Goal: Transaction & Acquisition: Purchase product/service

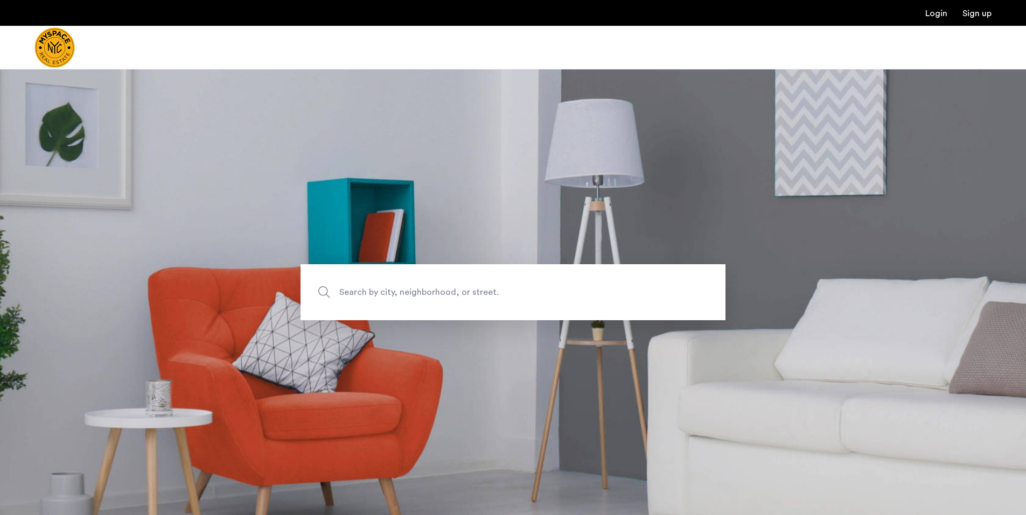
click at [406, 291] on span "Search by city, neighborhood, or street." at bounding box center [487, 292] width 297 height 15
click at [406, 291] on input "Search by city, neighborhood, or street." at bounding box center [512, 292] width 425 height 56
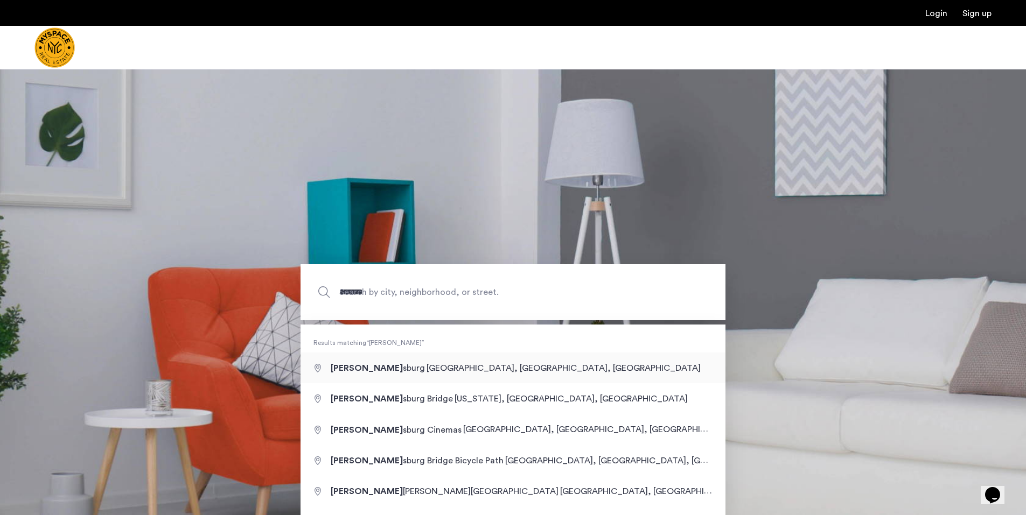
type input "**********"
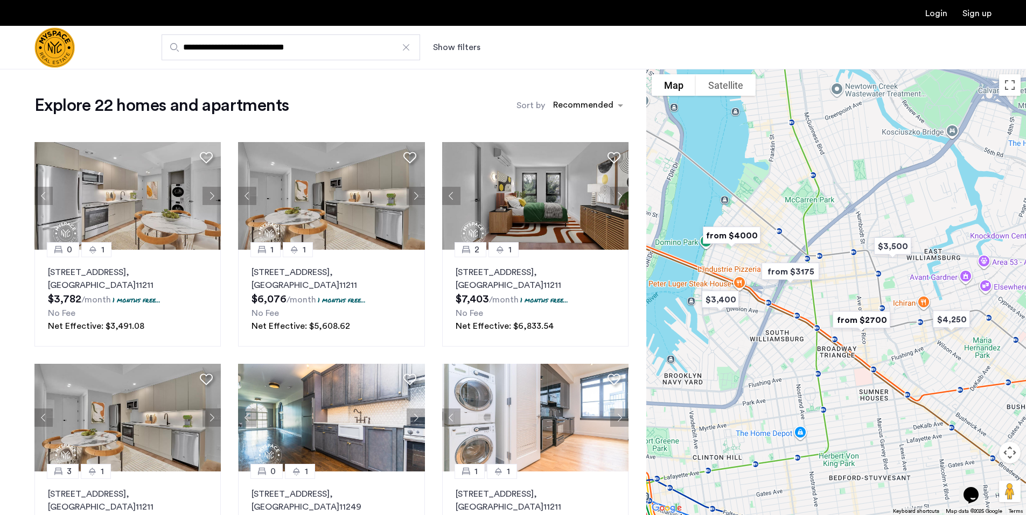
click at [792, 267] on img "from $3175" at bounding box center [790, 271] width 75 height 33
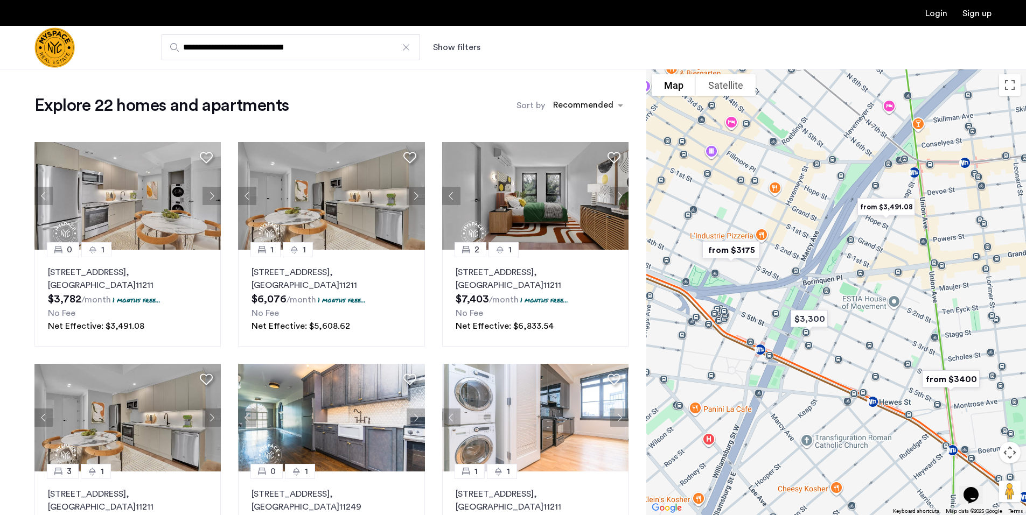
click at [735, 247] on img "from $3175" at bounding box center [730, 250] width 75 height 33
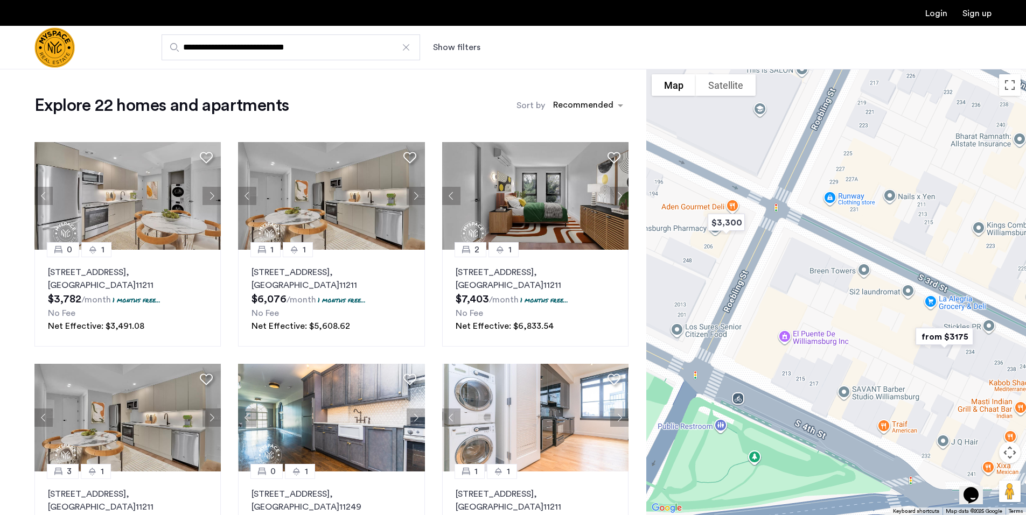
click at [952, 332] on img "from $3175" at bounding box center [944, 336] width 75 height 33
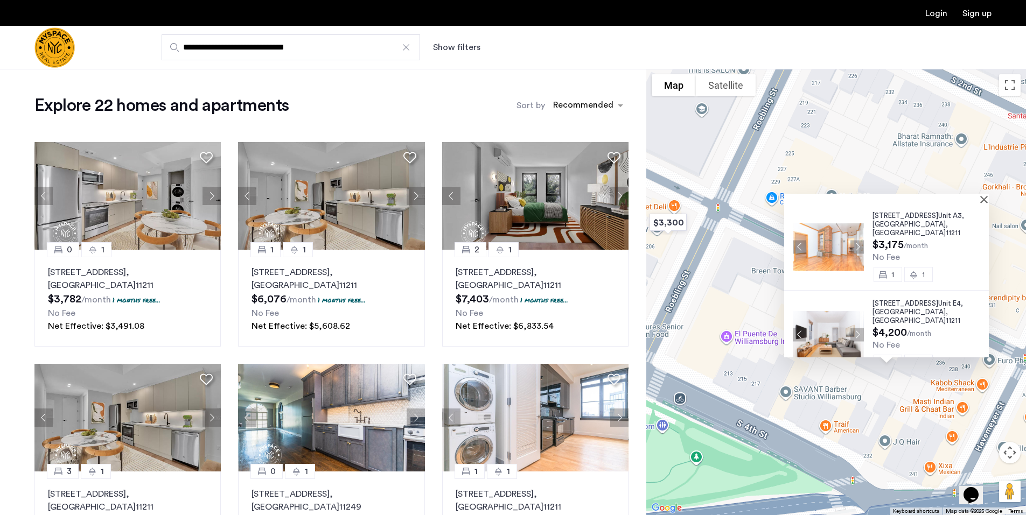
click at [854, 242] on button "Next apartment" at bounding box center [856, 246] width 13 height 13
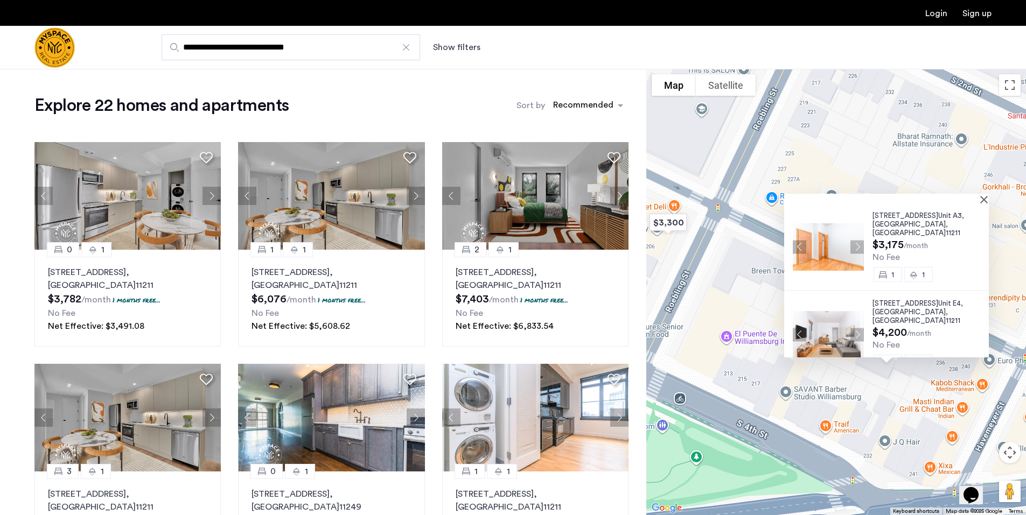
click at [854, 242] on button "Next apartment" at bounding box center [856, 246] width 13 height 13
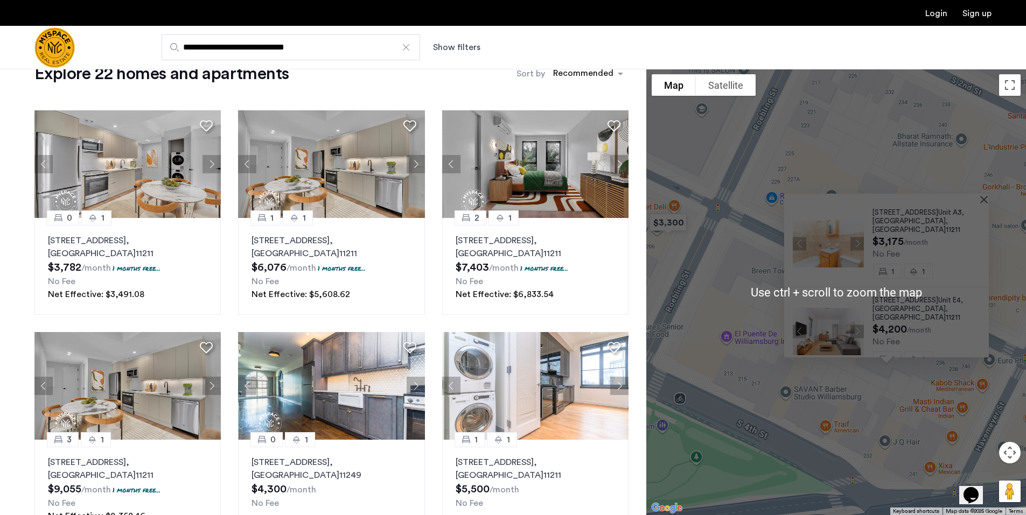
scroll to position [54, 0]
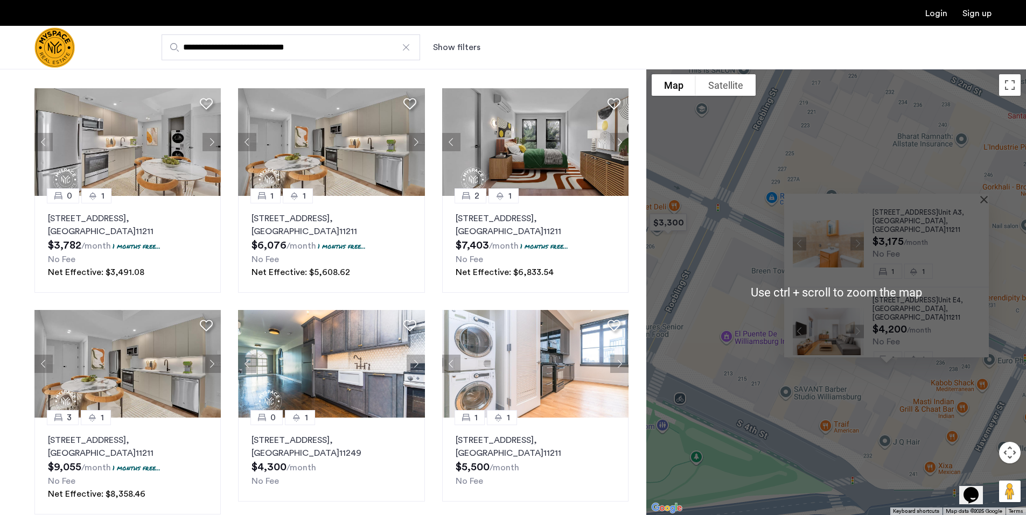
click at [981, 199] on div at bounding box center [882, 198] width 197 height 9
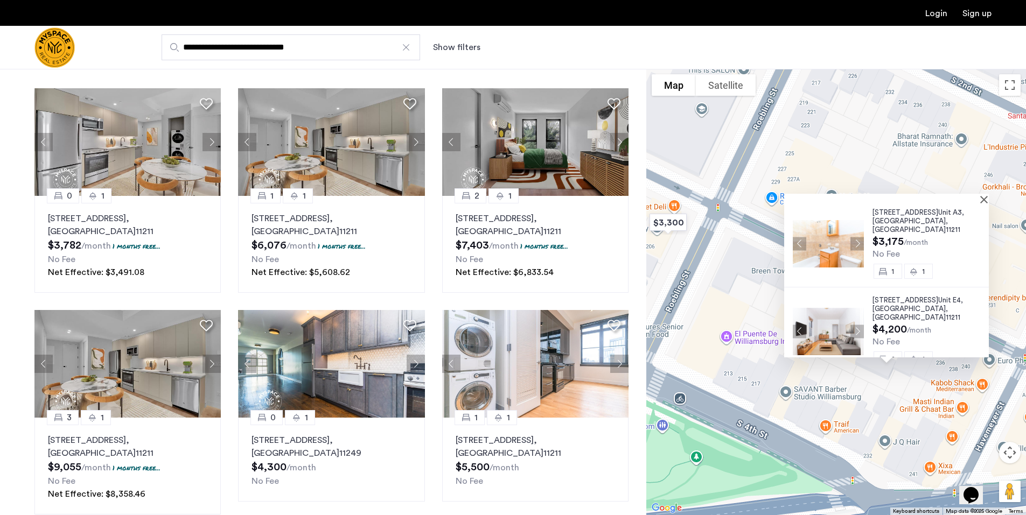
click at [981, 199] on div at bounding box center [882, 198] width 197 height 9
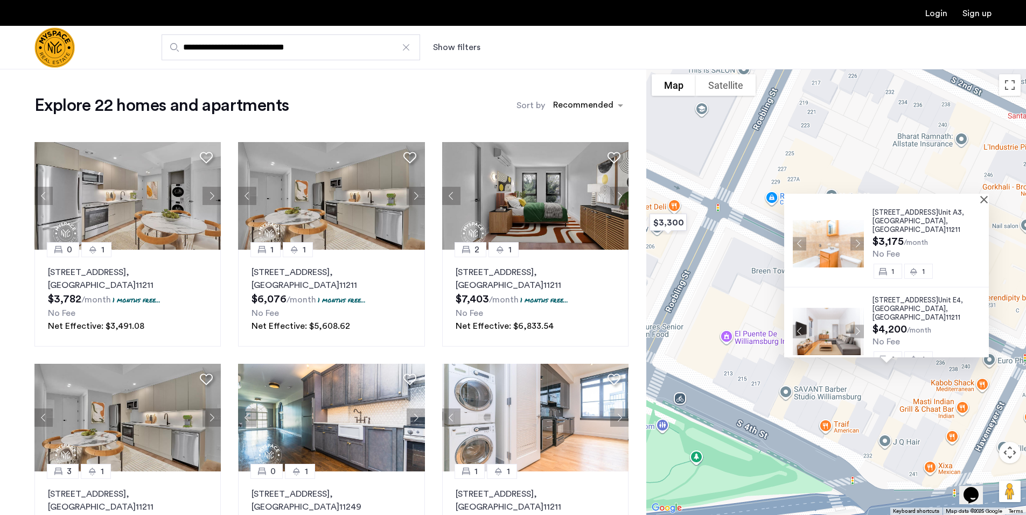
click at [473, 50] on button "Show filters" at bounding box center [456, 47] width 47 height 13
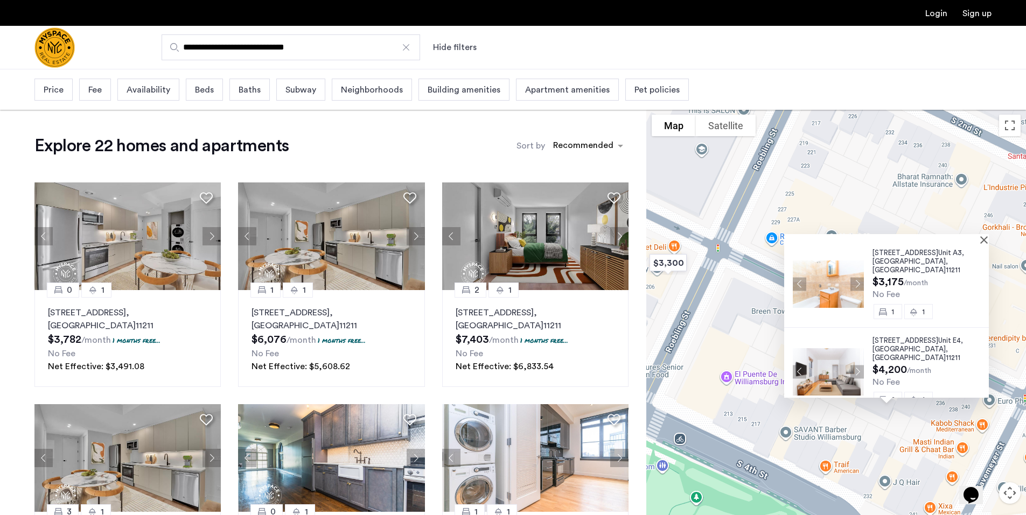
click at [65, 90] on div "Price" at bounding box center [53, 90] width 38 height 22
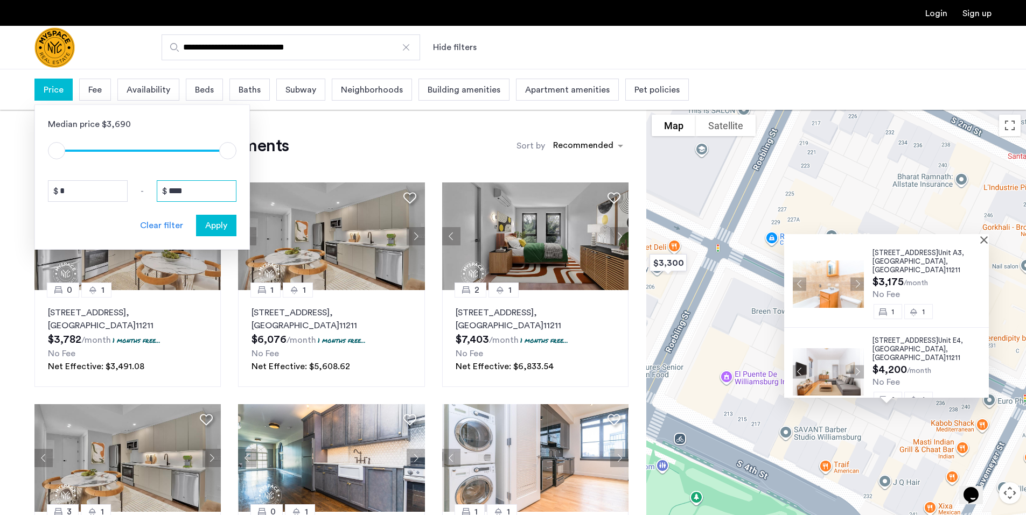
drag, startPoint x: 211, startPoint y: 192, endPoint x: 160, endPoint y: 190, distance: 51.2
click at [160, 190] on input "****" at bounding box center [197, 191] width 80 height 22
type input "*"
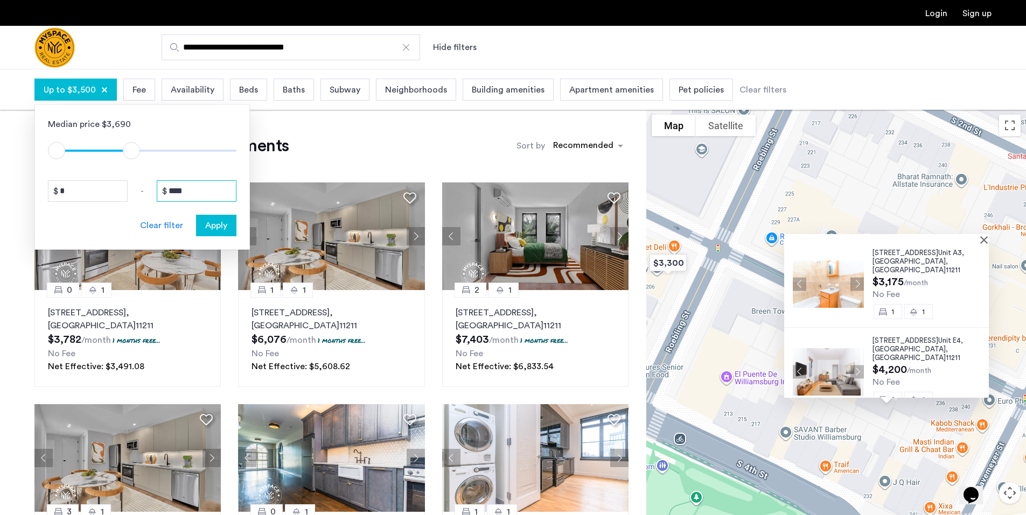
type input "****"
click at [224, 224] on span "Apply" at bounding box center [216, 225] width 22 height 13
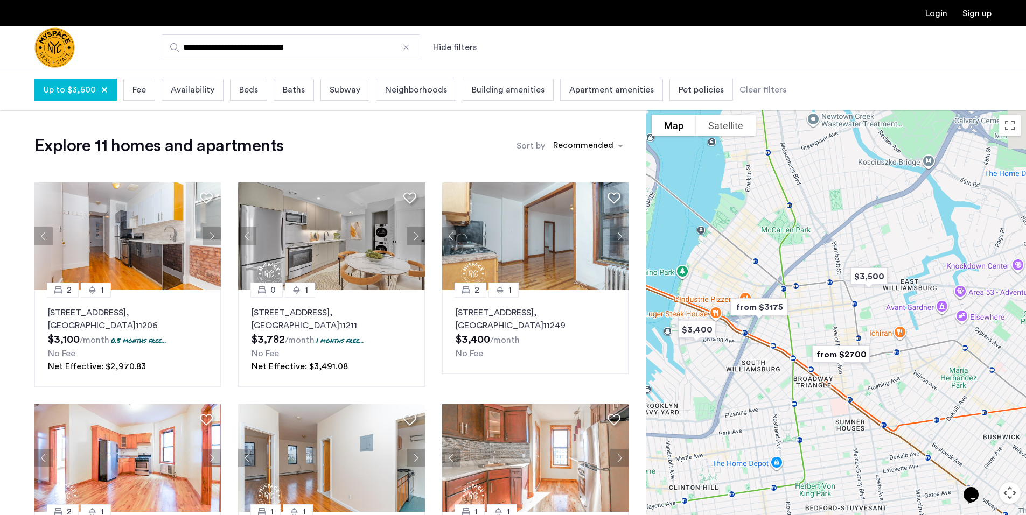
drag, startPoint x: 864, startPoint y: 264, endPoint x: 809, endPoint y: 271, distance: 54.8
click at [809, 271] on div "To navigate, press the arrow keys." at bounding box center [836, 332] width 380 height 446
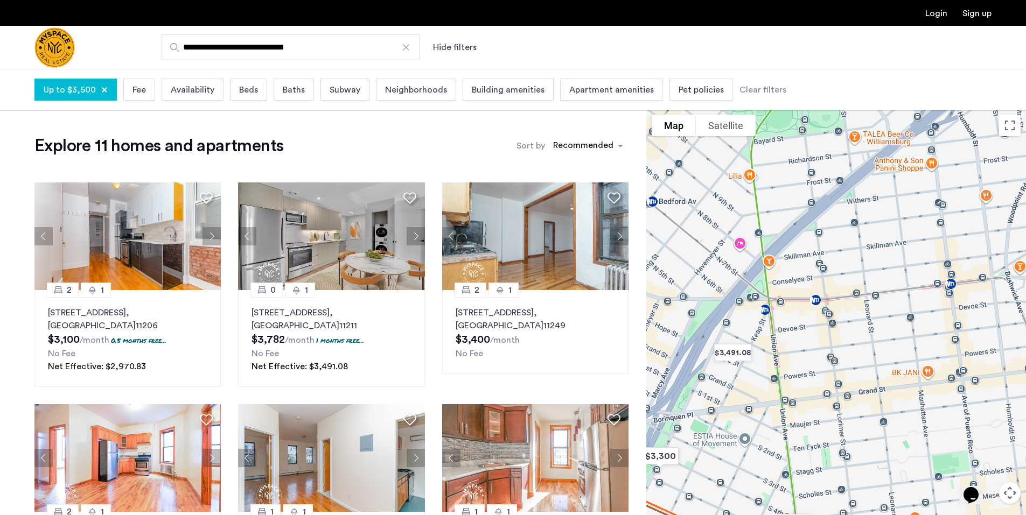
drag, startPoint x: 773, startPoint y: 278, endPoint x: 859, endPoint y: 275, distance: 86.2
click at [859, 275] on div "To navigate, press the arrow keys." at bounding box center [836, 332] width 380 height 446
click at [737, 350] on img "$3,491.08" at bounding box center [732, 352] width 54 height 33
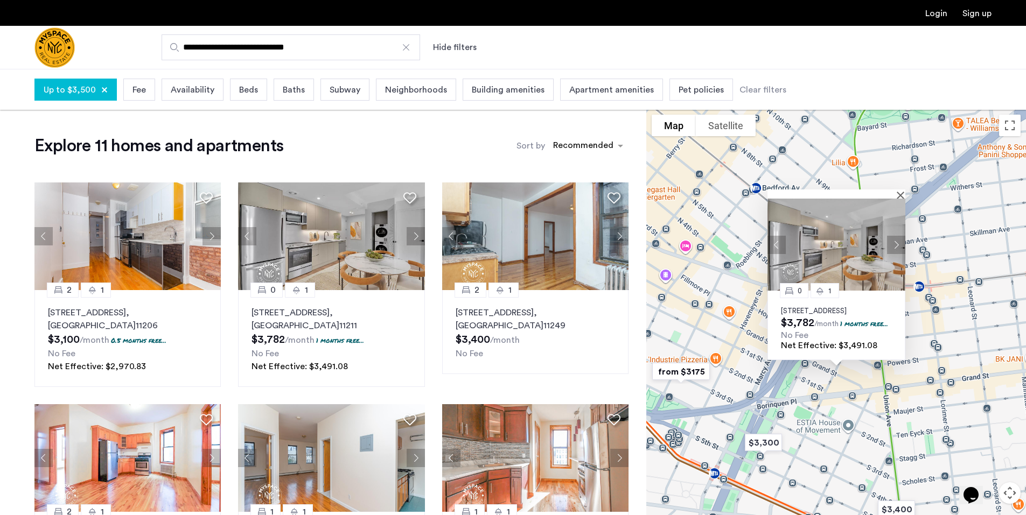
click at [897, 236] on button "Next apartment" at bounding box center [896, 244] width 18 height 18
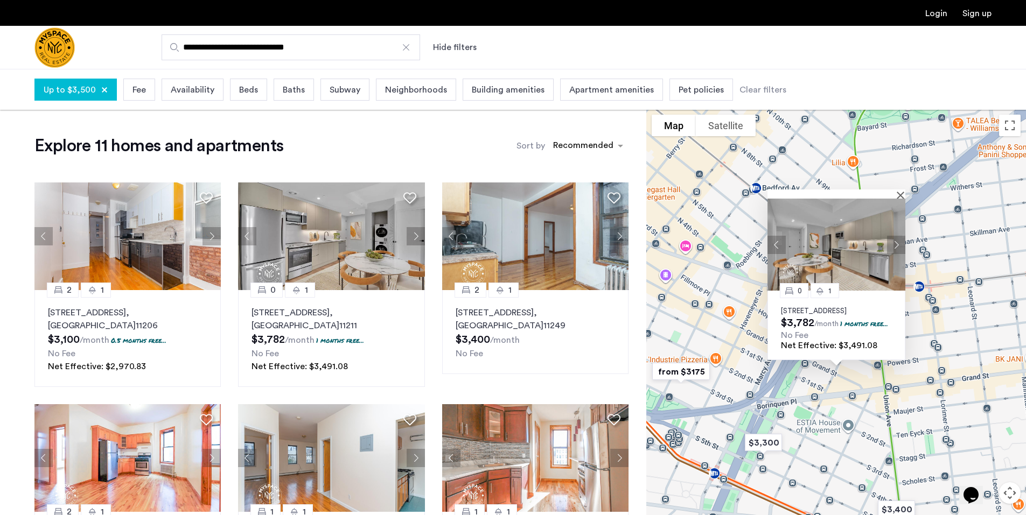
click at [897, 236] on button "Next apartment" at bounding box center [896, 244] width 18 height 18
